Goal: Find specific page/section: Find specific page/section

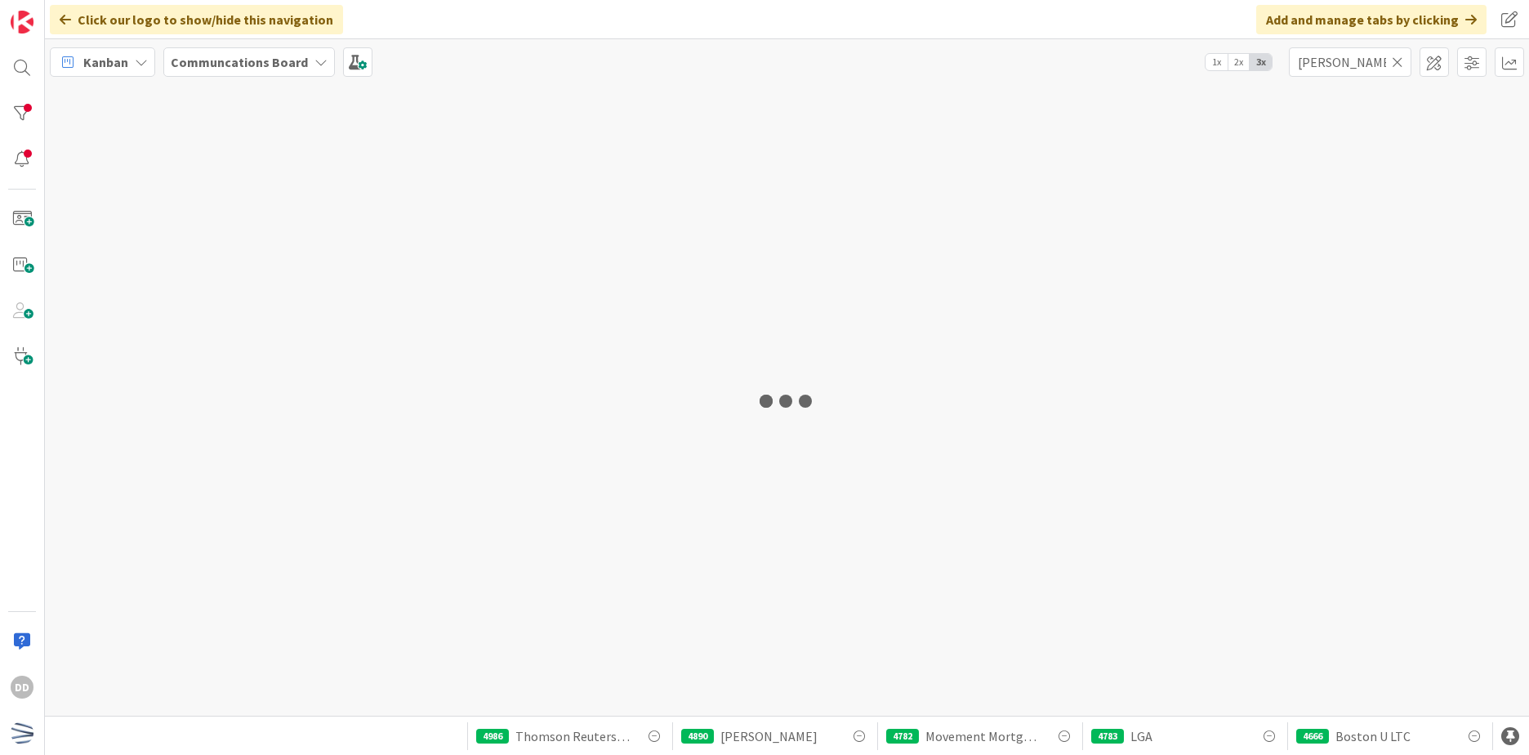
type input "[PERSON_NAME]"
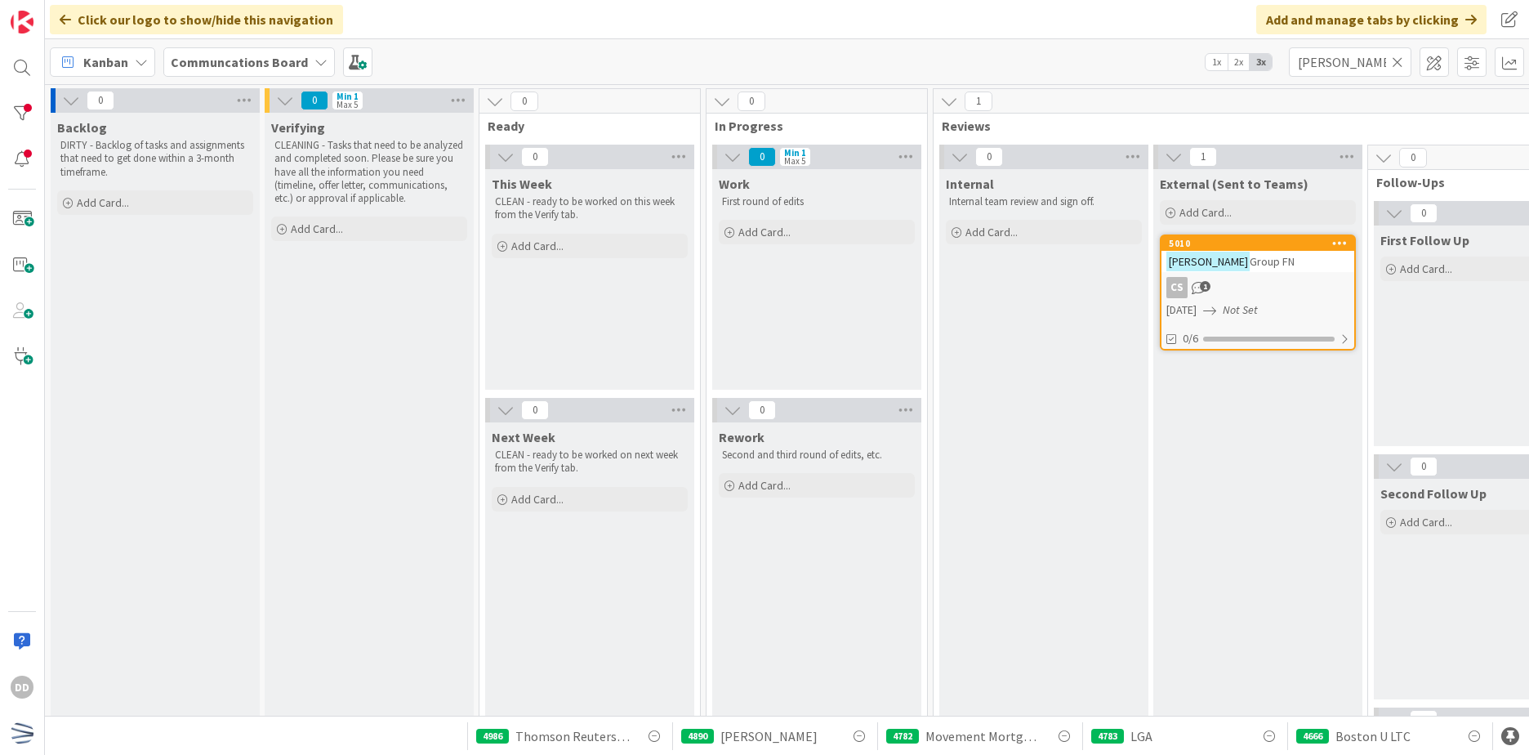
click at [1399, 58] on icon at bounding box center [1397, 62] width 11 height 15
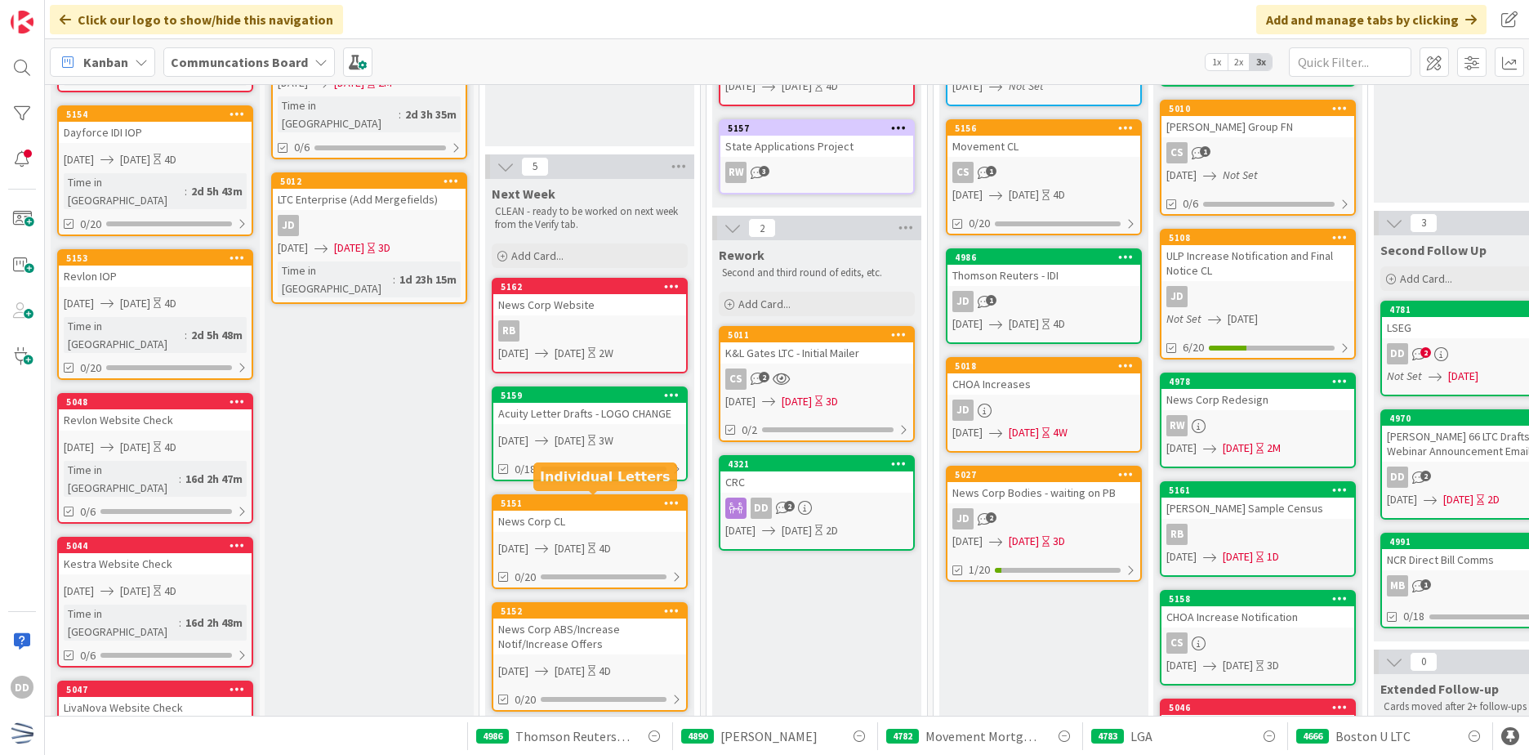
scroll to position [245, 0]
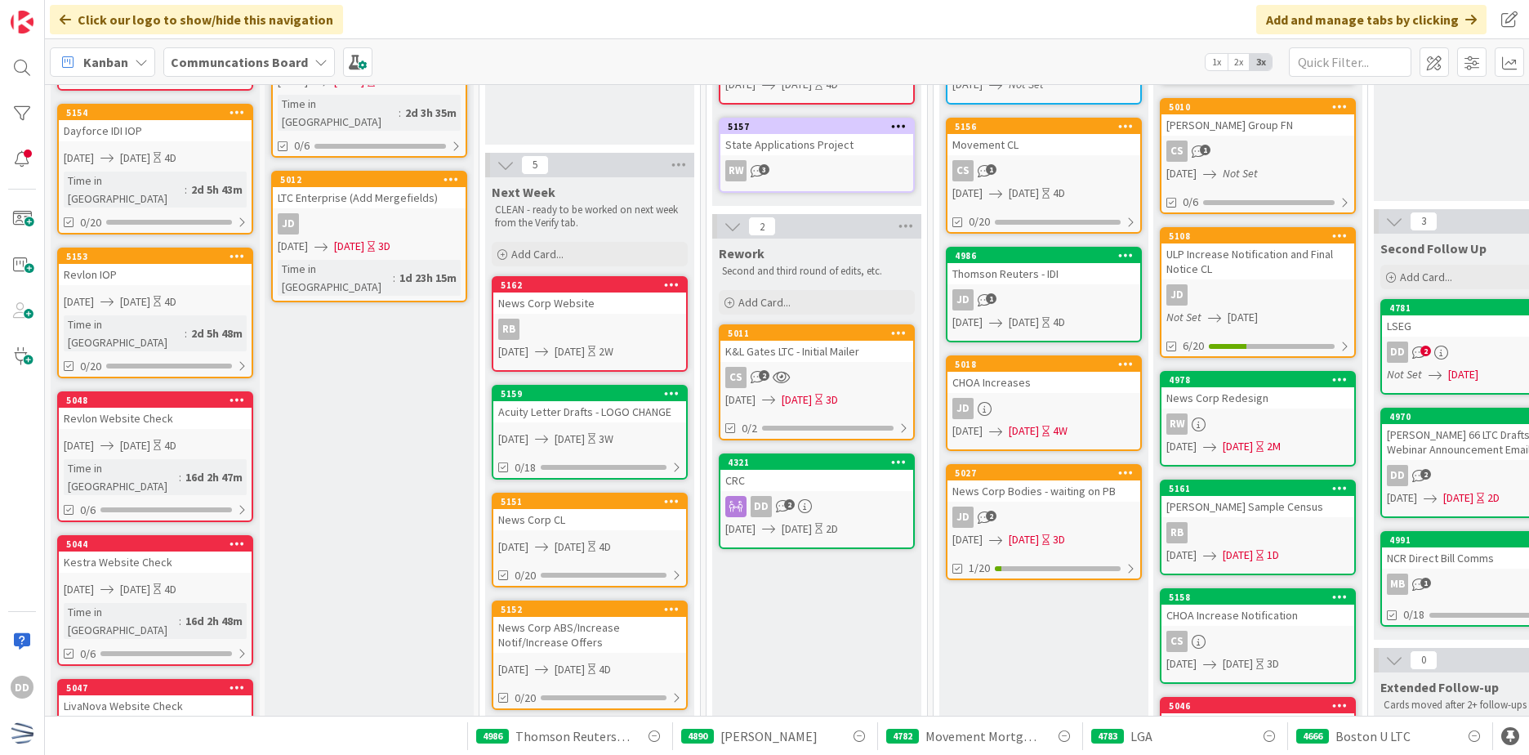
click at [569, 423] on link "5159 Acuity Letter Drafts - LOGO CHANGE [DATE] [DATE] 3W 0/18" at bounding box center [590, 432] width 196 height 95
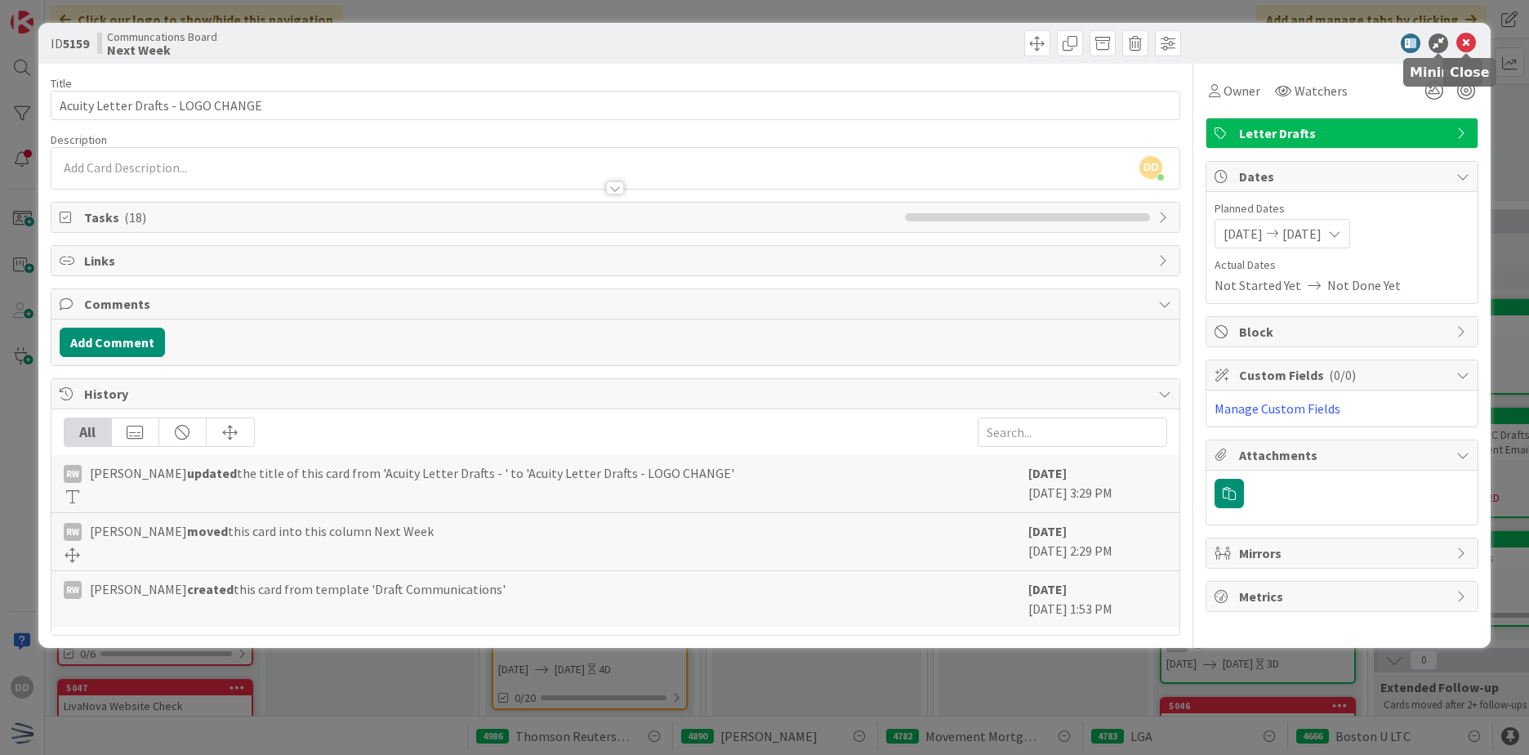
click at [1462, 38] on icon at bounding box center [1467, 43] width 20 height 20
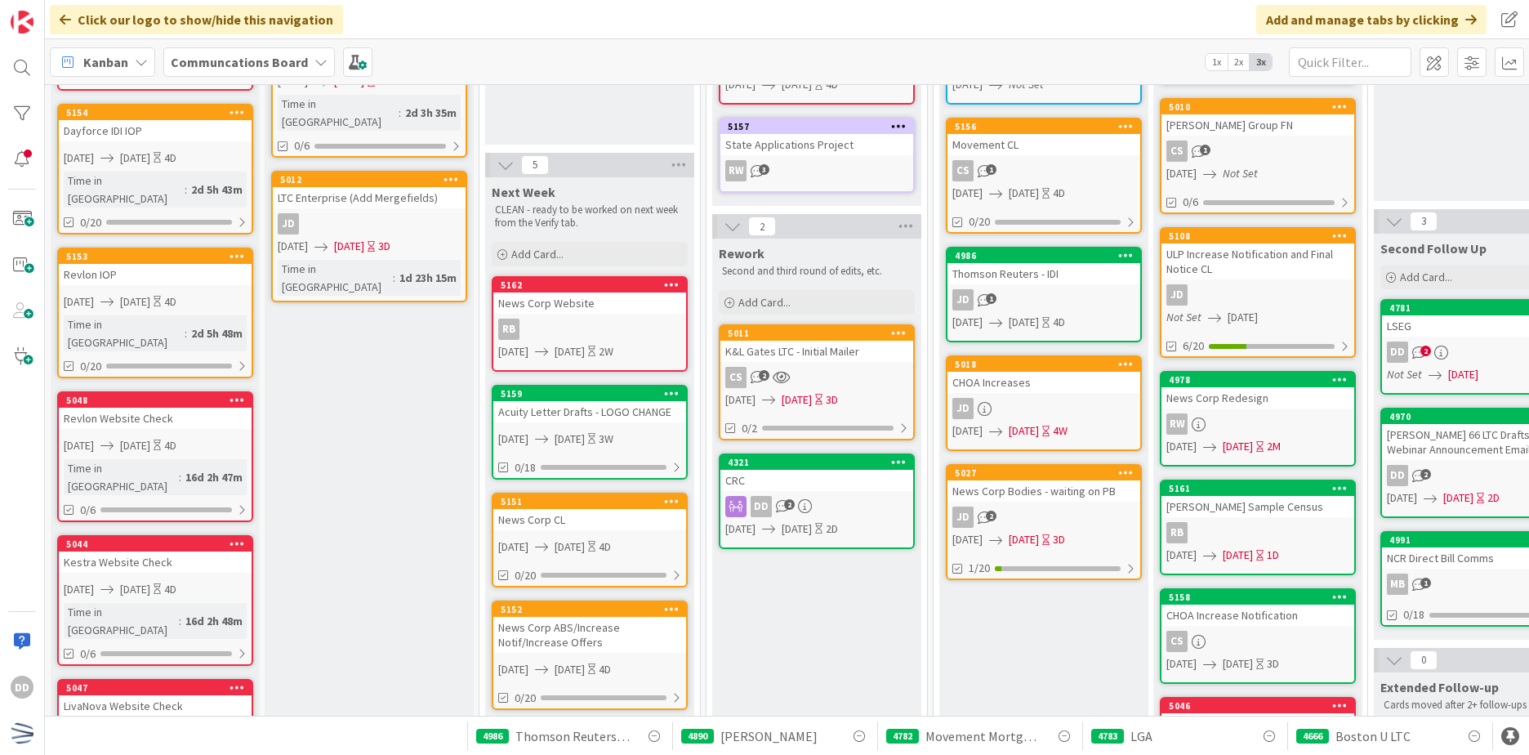
click at [602, 415] on div "Acuity Letter Drafts - LOGO CHANGE" at bounding box center [589, 411] width 193 height 21
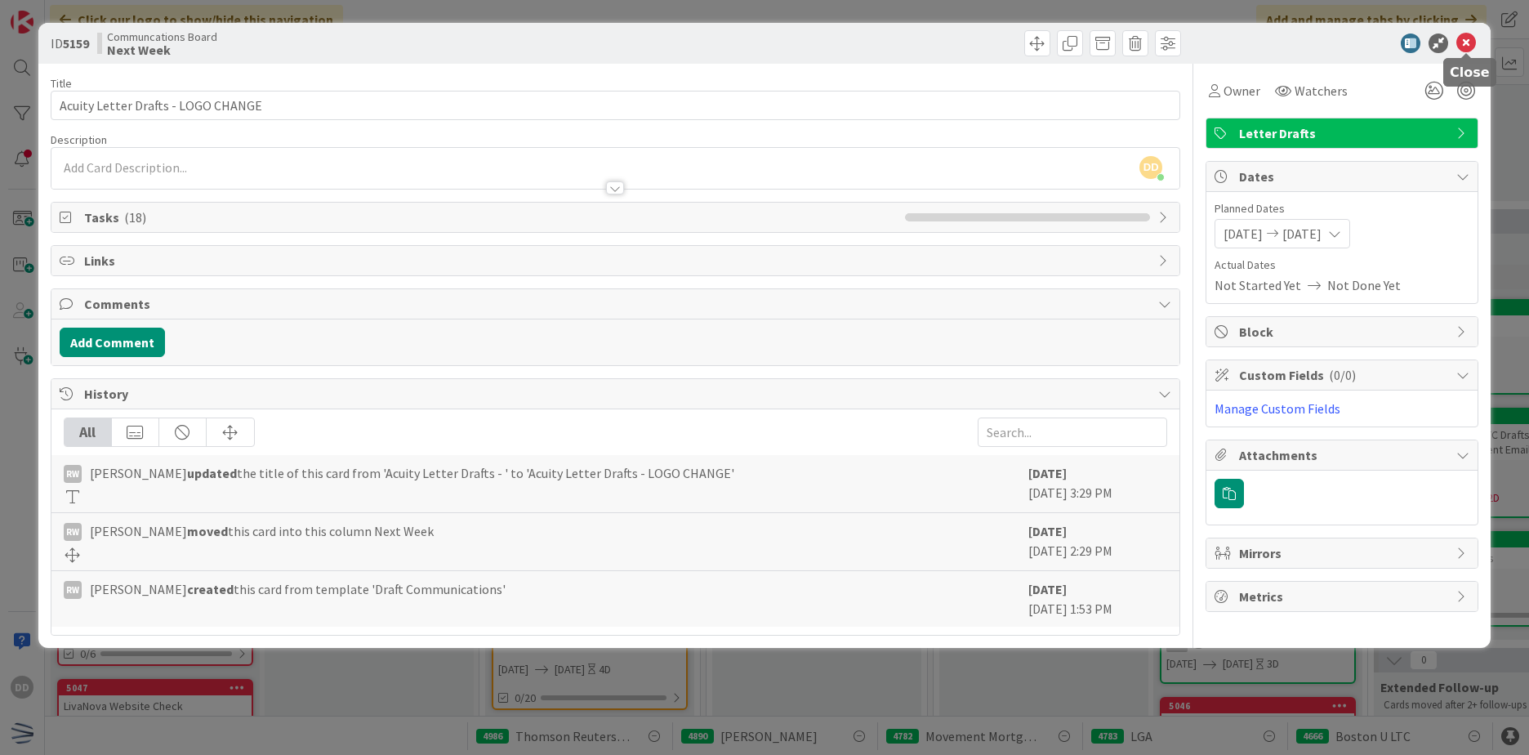
click at [1462, 42] on icon at bounding box center [1467, 43] width 20 height 20
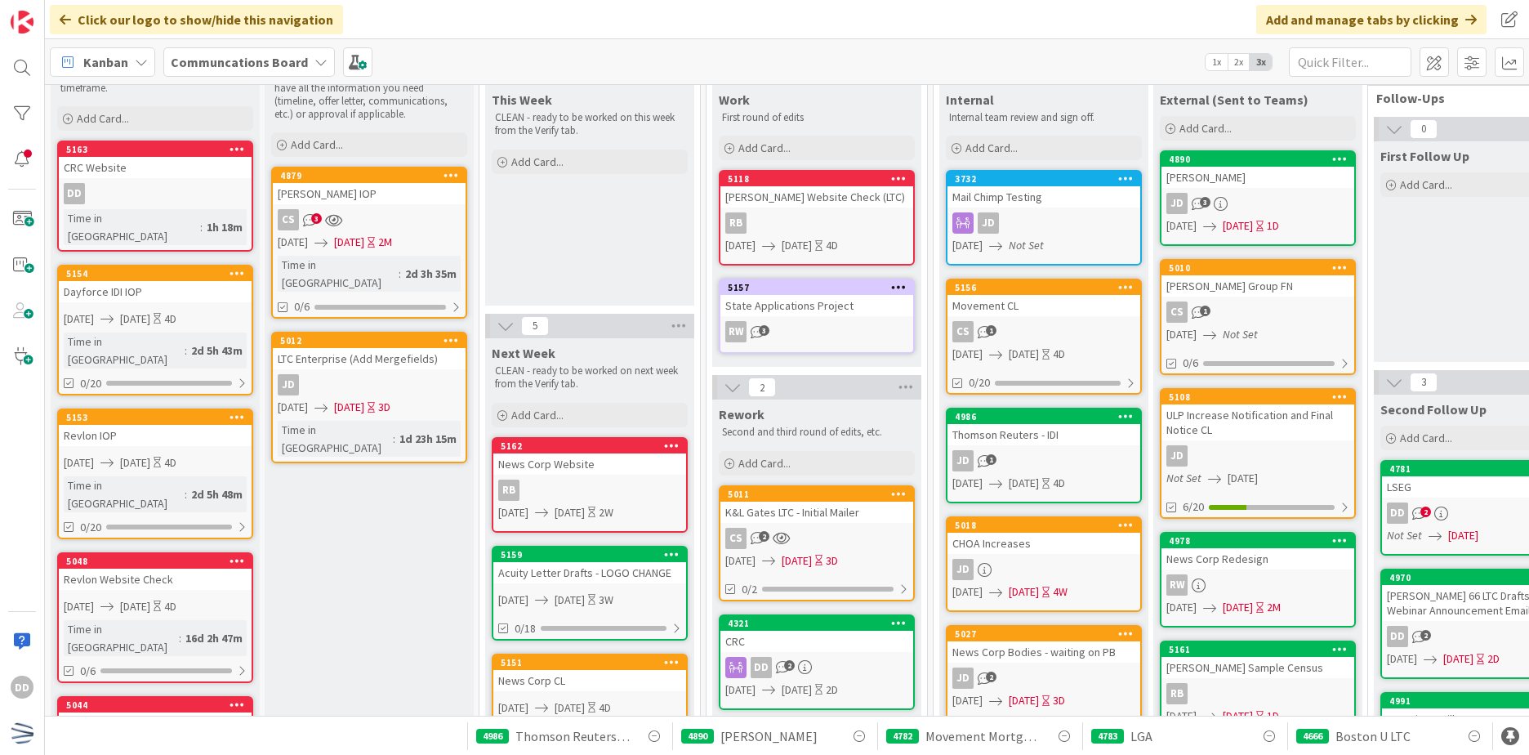
scroll to position [245, 0]
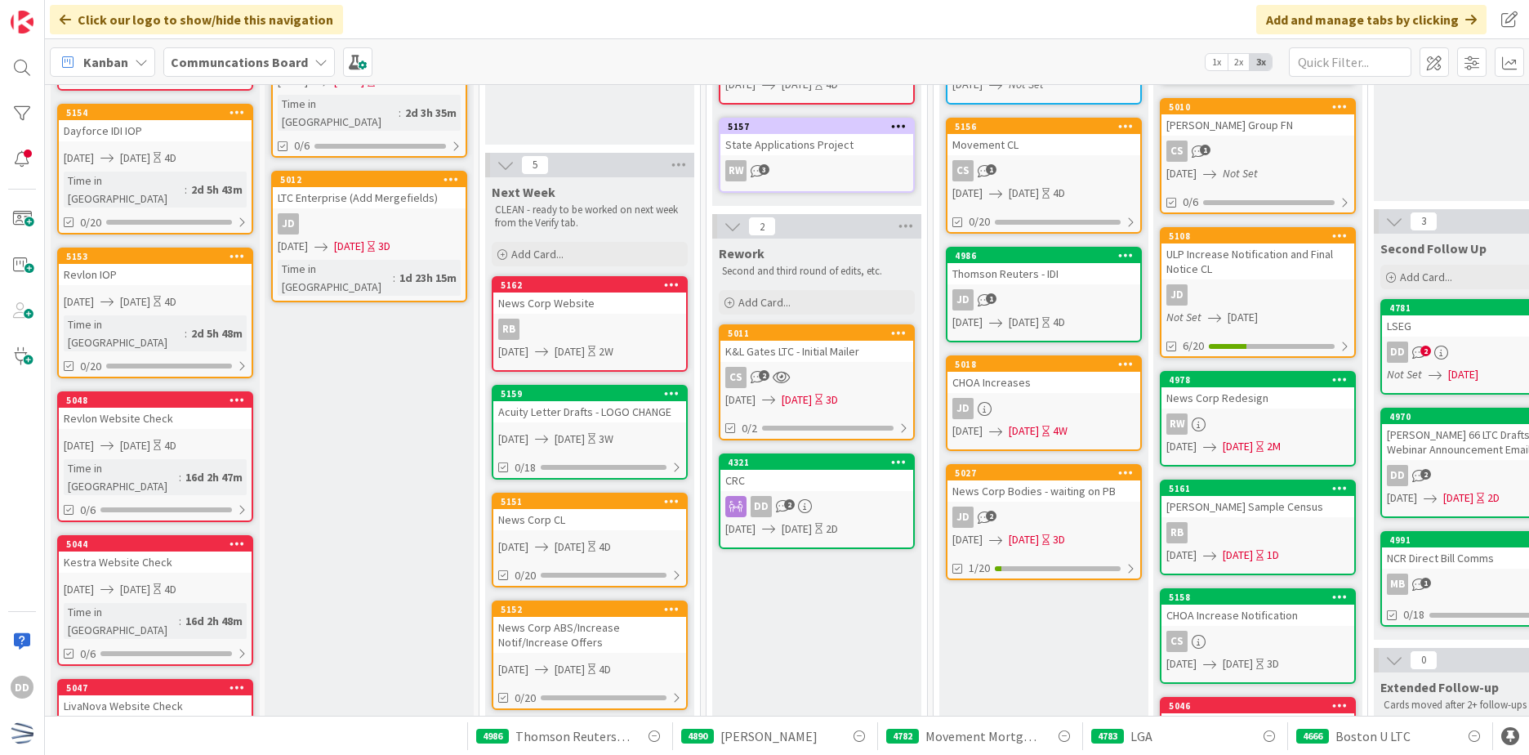
click at [1070, 307] on div "JD 1" at bounding box center [1044, 299] width 193 height 21
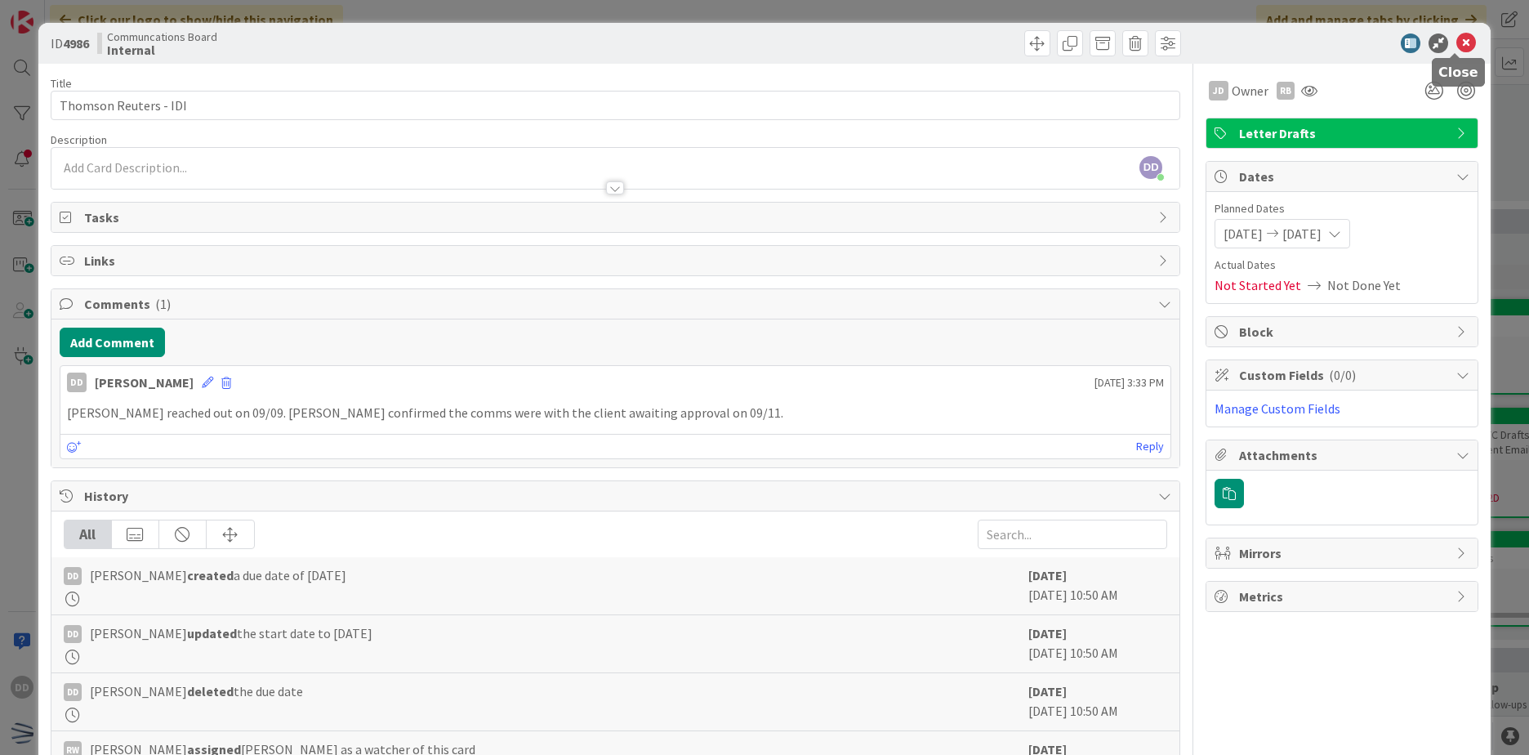
click at [1457, 48] on icon at bounding box center [1467, 43] width 20 height 20
